Goal: Transaction & Acquisition: Obtain resource

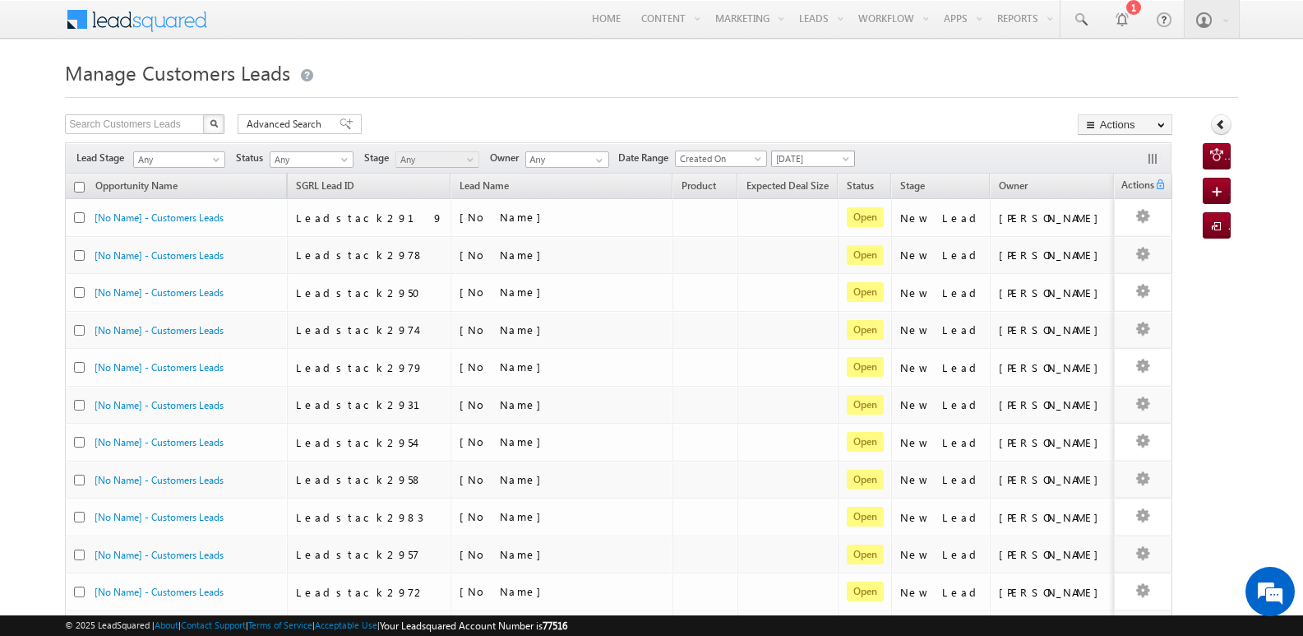
drag, startPoint x: 815, startPoint y: 158, endPoint x: 829, endPoint y: -53, distance: 211.0
click at [829, 0] on html "Menu Javed Qamar Alimuddin An... javed .ansa ri@sg rlimi" at bounding box center [651, 633] width 1303 height 1266
click at [808, 234] on link "[DATE]" at bounding box center [818, 228] width 83 height 15
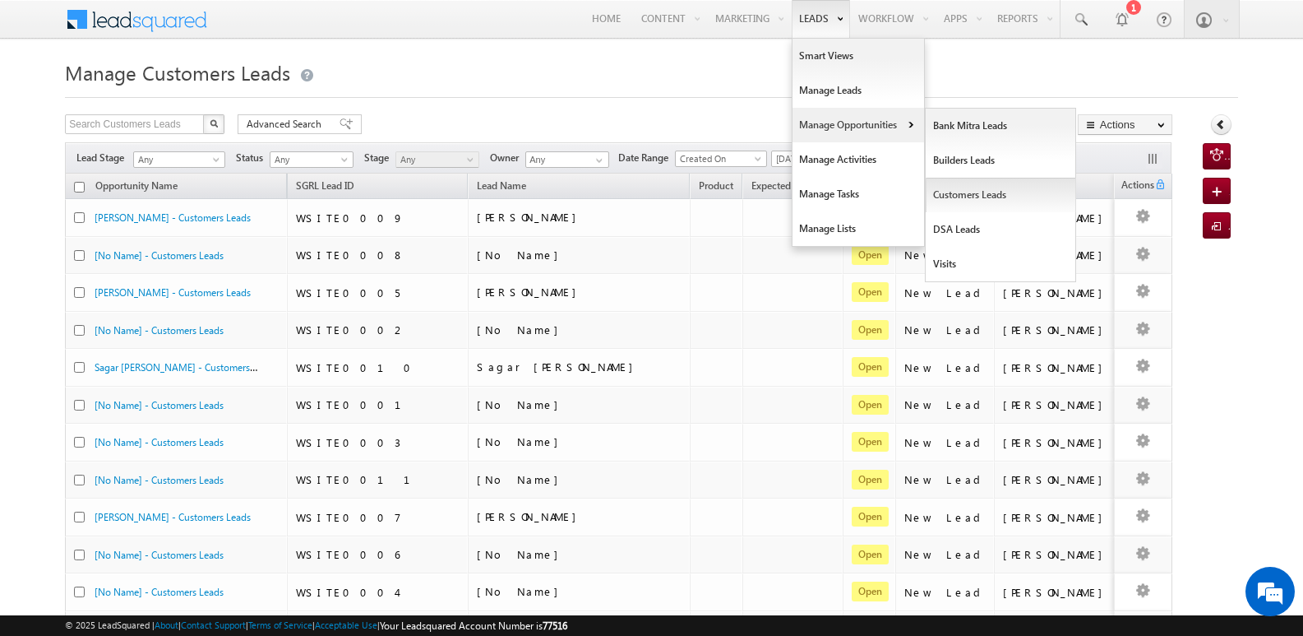
click at [963, 195] on link "Customers Leads" at bounding box center [1001, 195] width 150 height 35
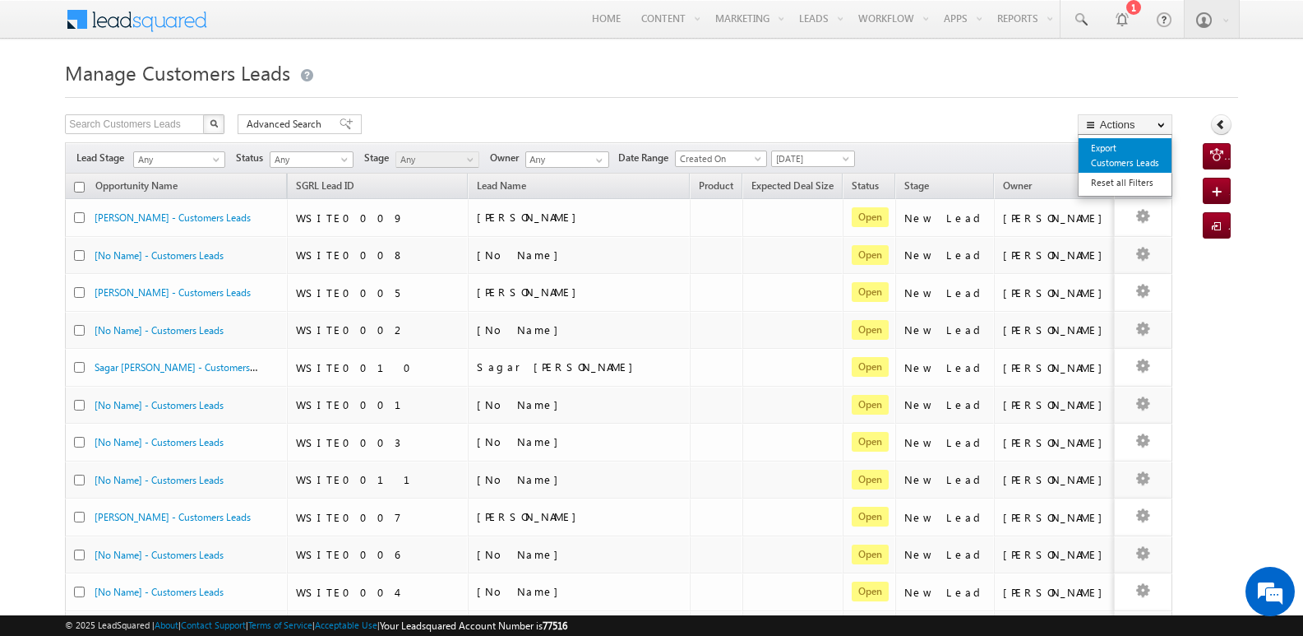
click at [1118, 155] on link "Export Customers Leads" at bounding box center [1125, 155] width 93 height 35
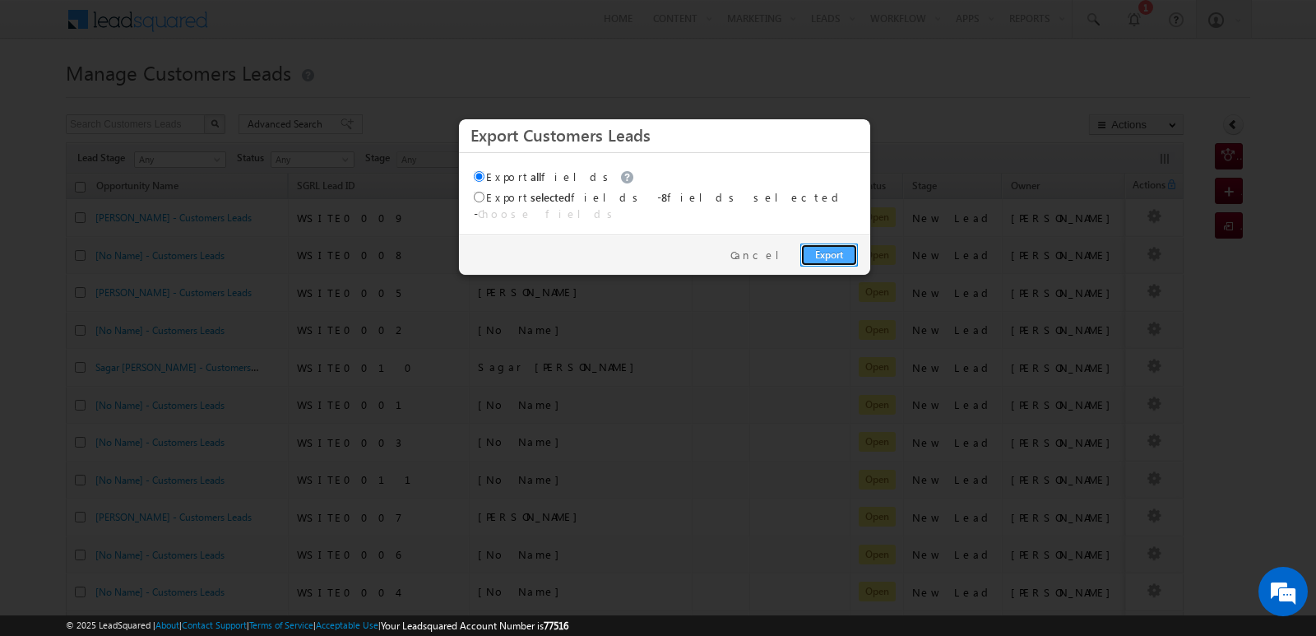
click at [853, 243] on link "Export" at bounding box center [829, 254] width 58 height 23
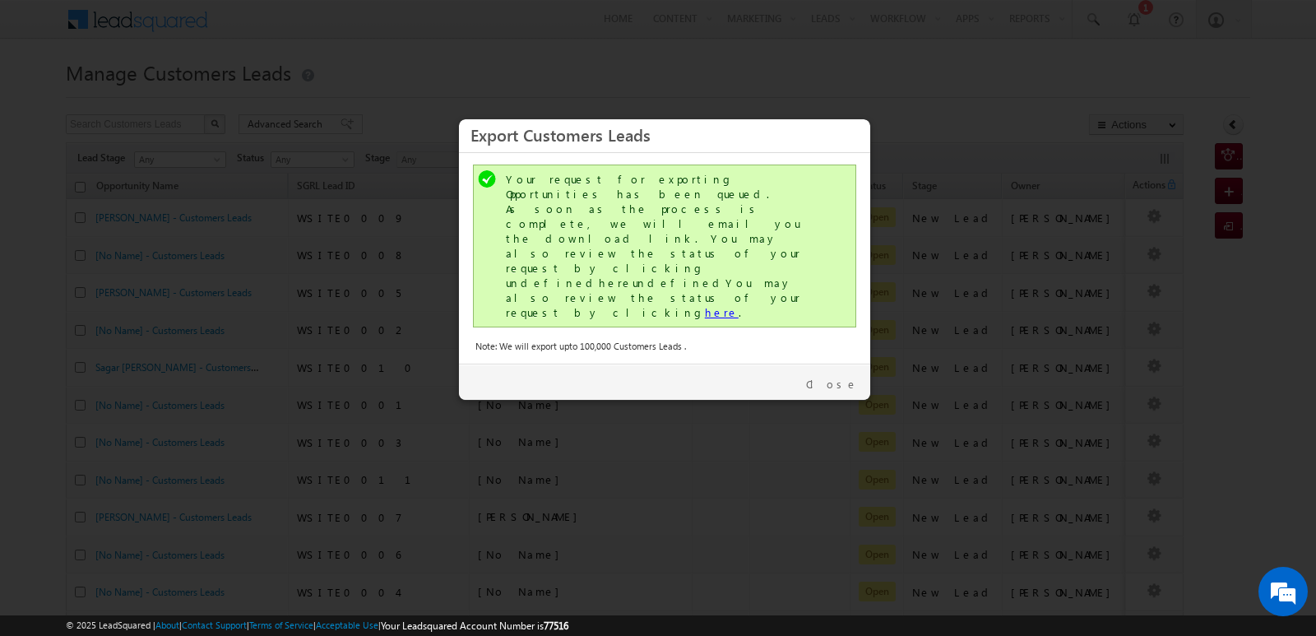
click at [705, 305] on link "here" at bounding box center [722, 312] width 34 height 14
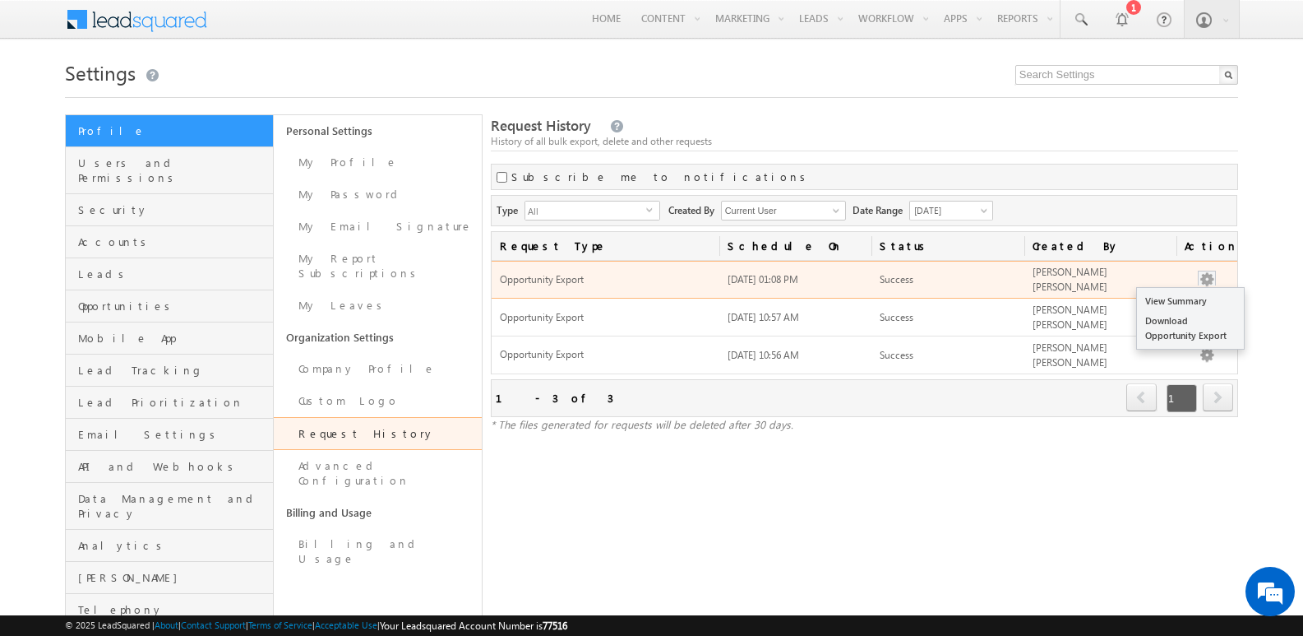
click at [1206, 274] on button "button" at bounding box center [1207, 279] width 16 height 16
click at [1188, 328] on link "Download Opportunity Export" at bounding box center [1190, 328] width 107 height 35
